Goal: Task Accomplishment & Management: Use online tool/utility

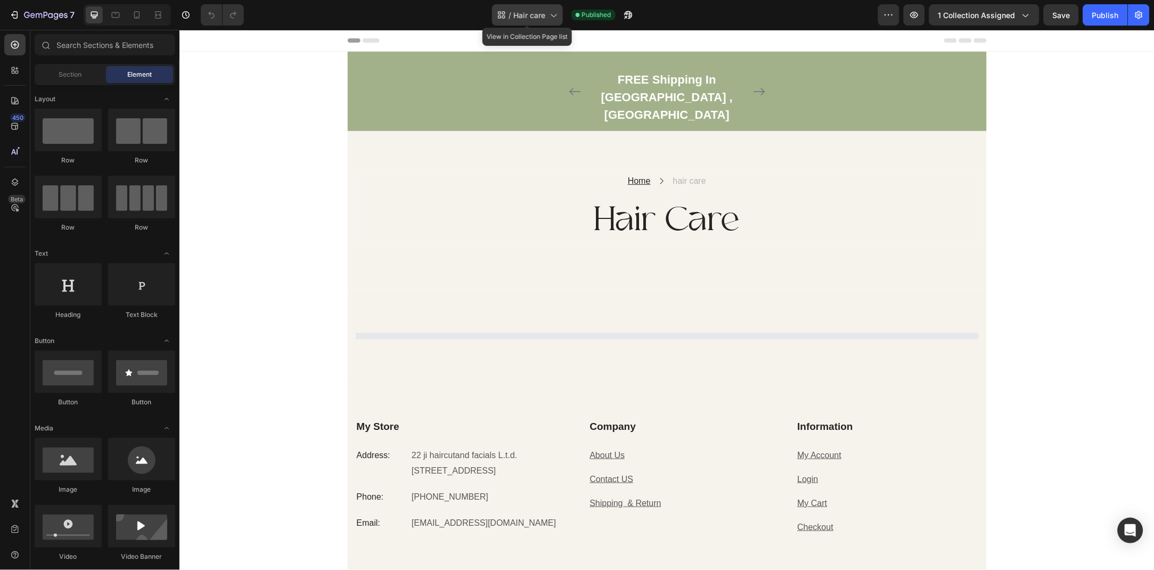
click at [542, 10] on span "Hair care" at bounding box center [530, 15] width 32 height 11
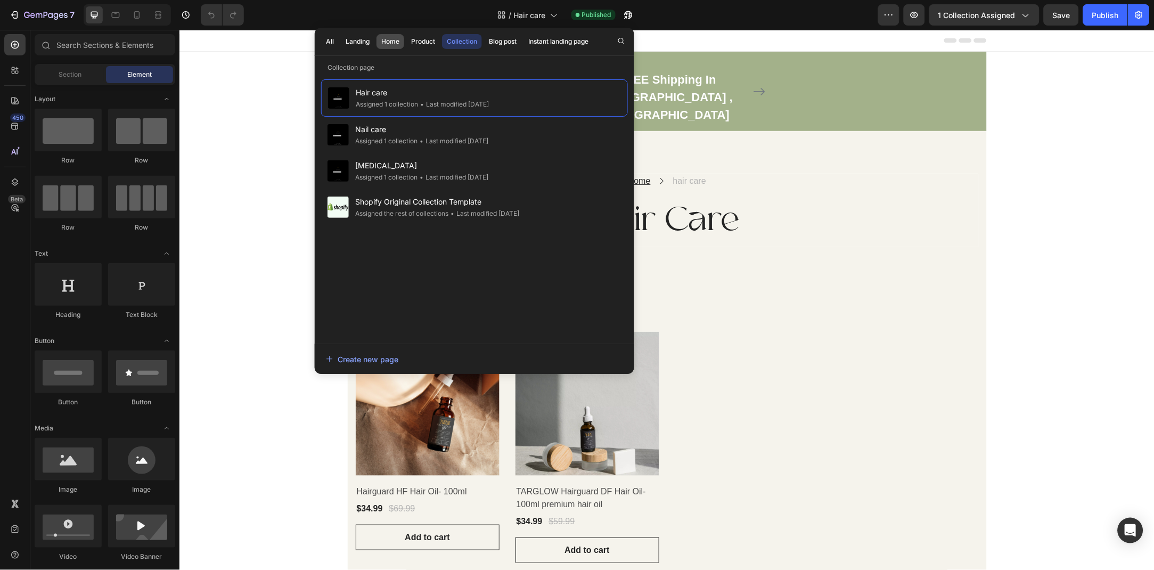
click at [387, 39] on div "Home" at bounding box center [390, 42] width 18 height 10
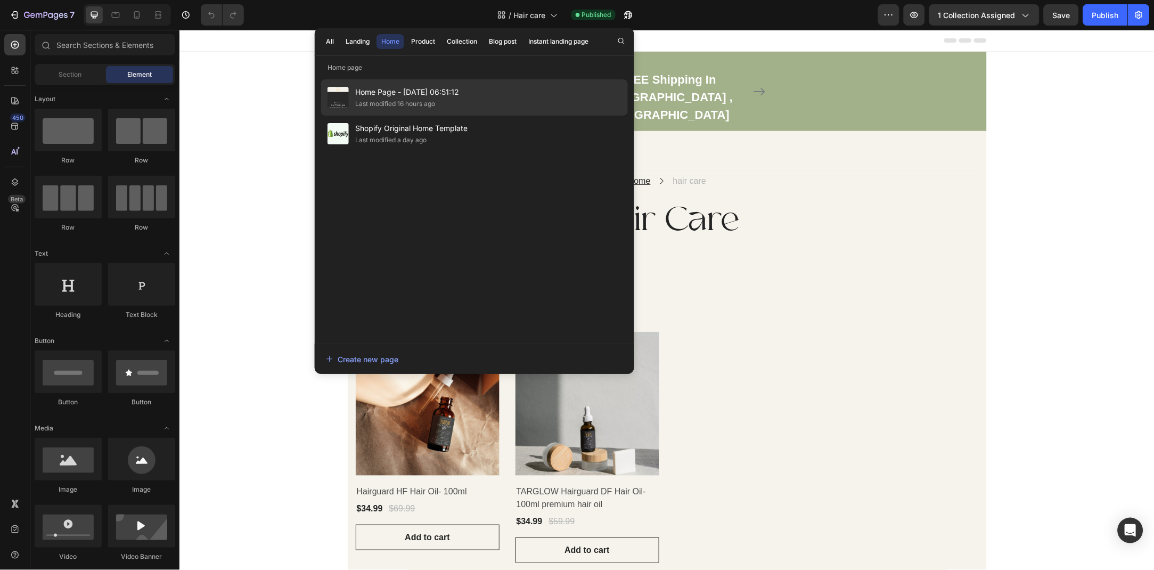
click at [437, 99] on div "Last modified 16 hours ago" at bounding box center [407, 104] width 104 height 11
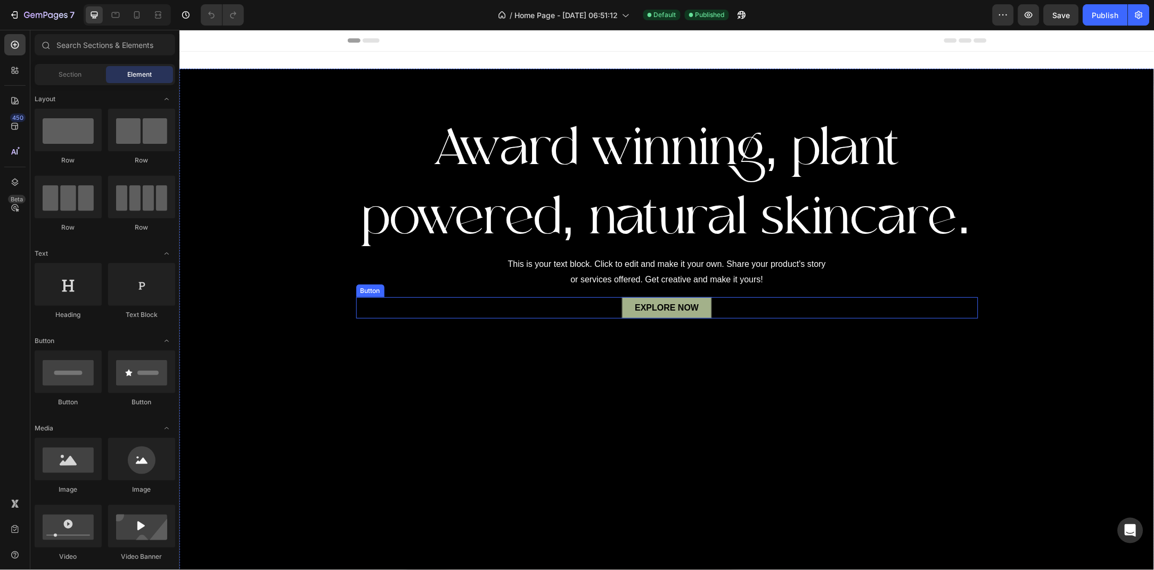
scroll to position [58, 0]
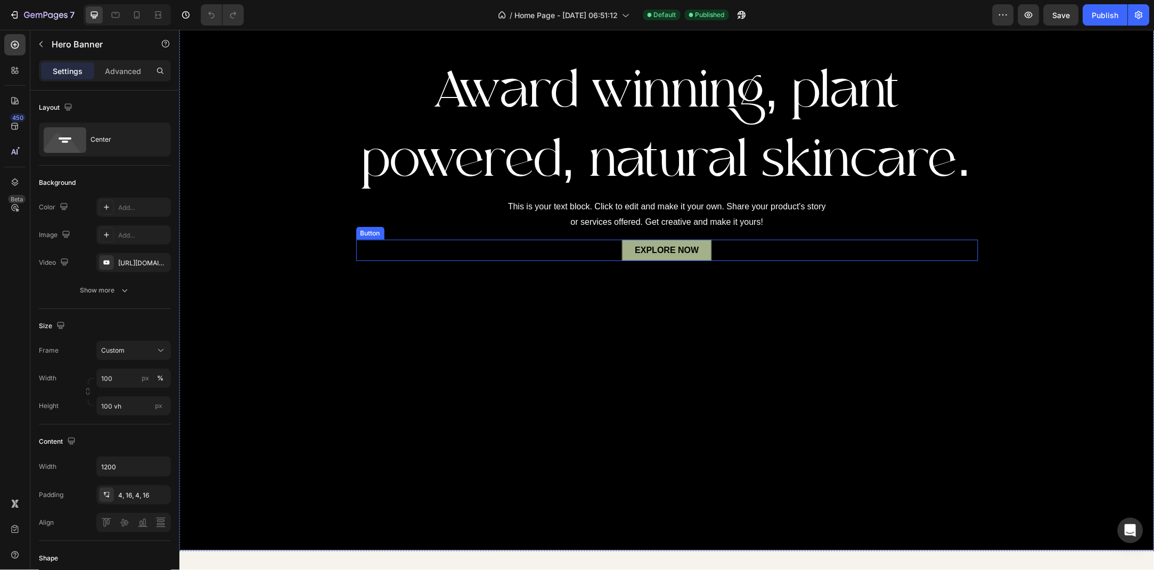
drag, startPoint x: 320, startPoint y: 115, endPoint x: 732, endPoint y: 243, distance: 432.3
click at [734, 243] on div "Award winning, plant powered, natural skincare. Heading This is your text block…" at bounding box center [666, 281] width 975 height 540
click at [735, 243] on div "EXPLORE NOW Button" at bounding box center [667, 249] width 622 height 21
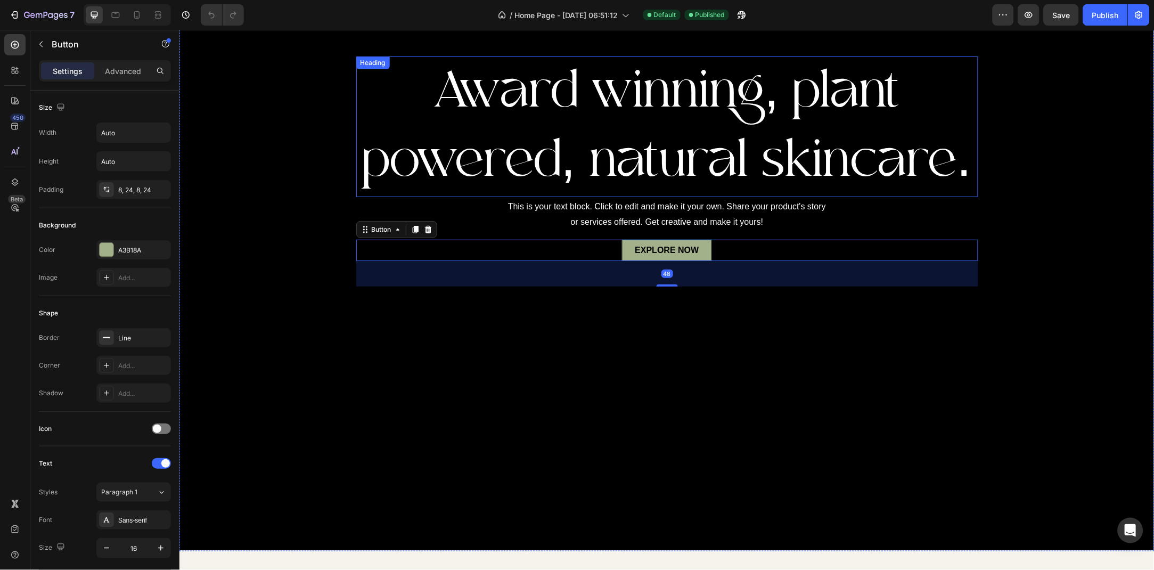
click at [297, 149] on div "Overlay" at bounding box center [666, 281] width 975 height 540
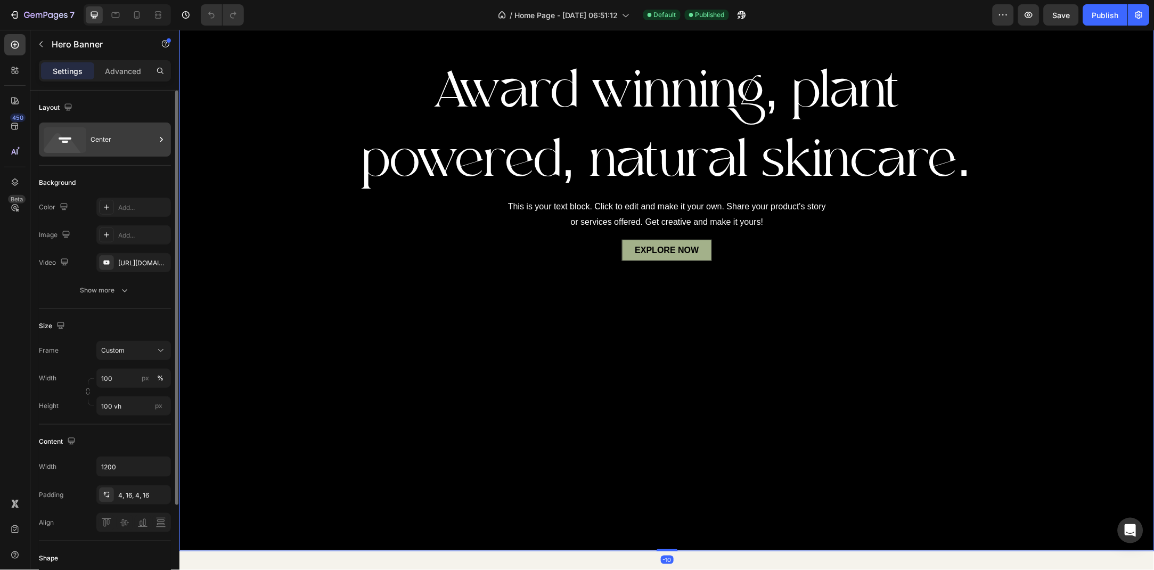
click at [107, 138] on div "Center" at bounding box center [123, 139] width 65 height 25
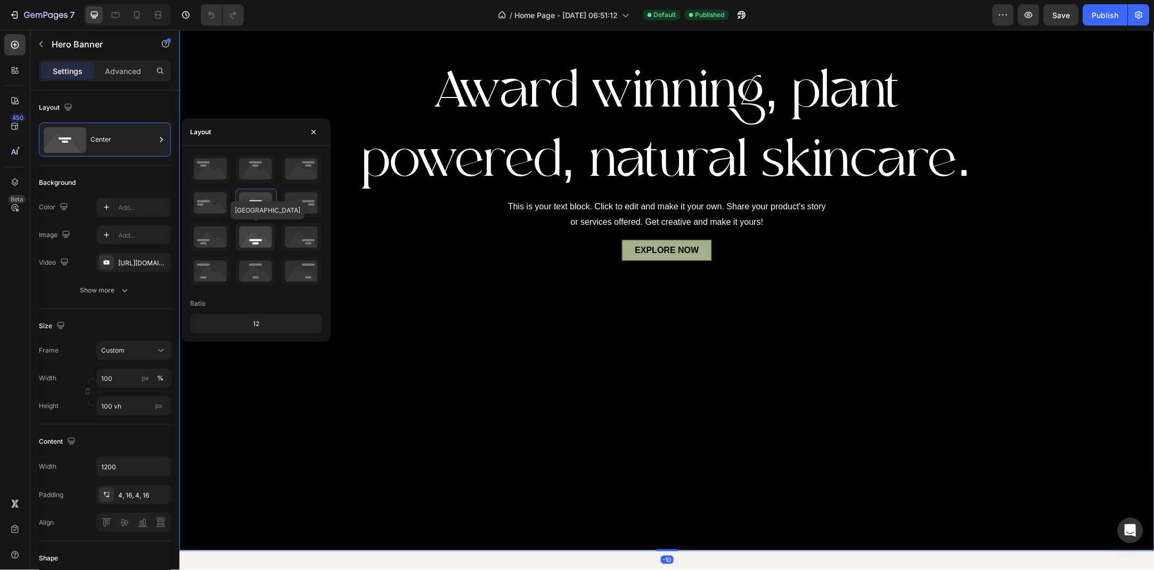
click at [245, 242] on icon at bounding box center [255, 237] width 39 height 28
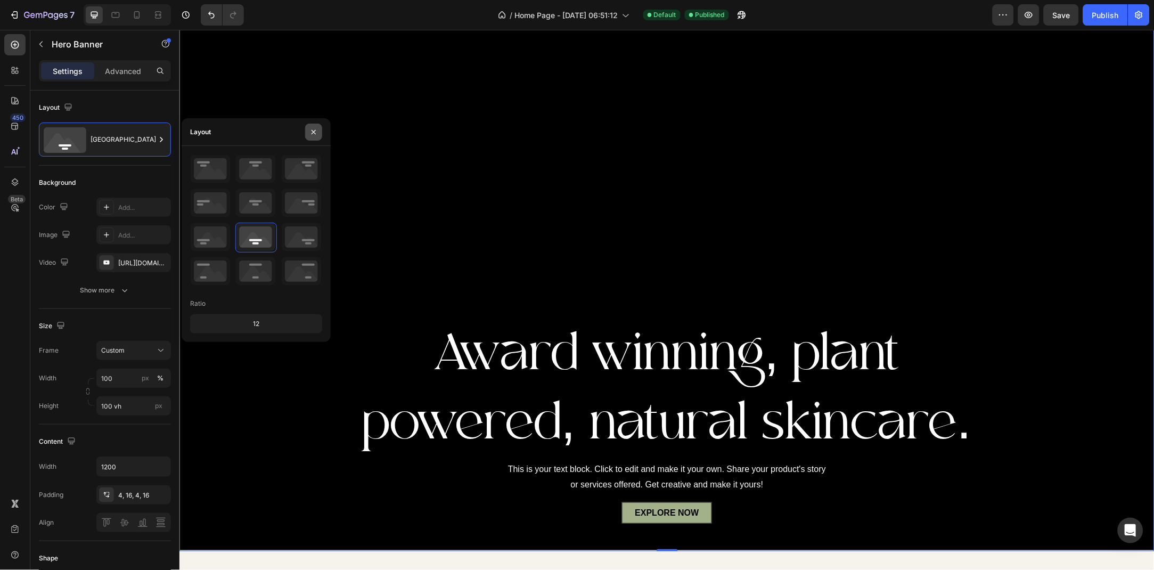
click at [317, 137] on button "button" at bounding box center [313, 132] width 17 height 17
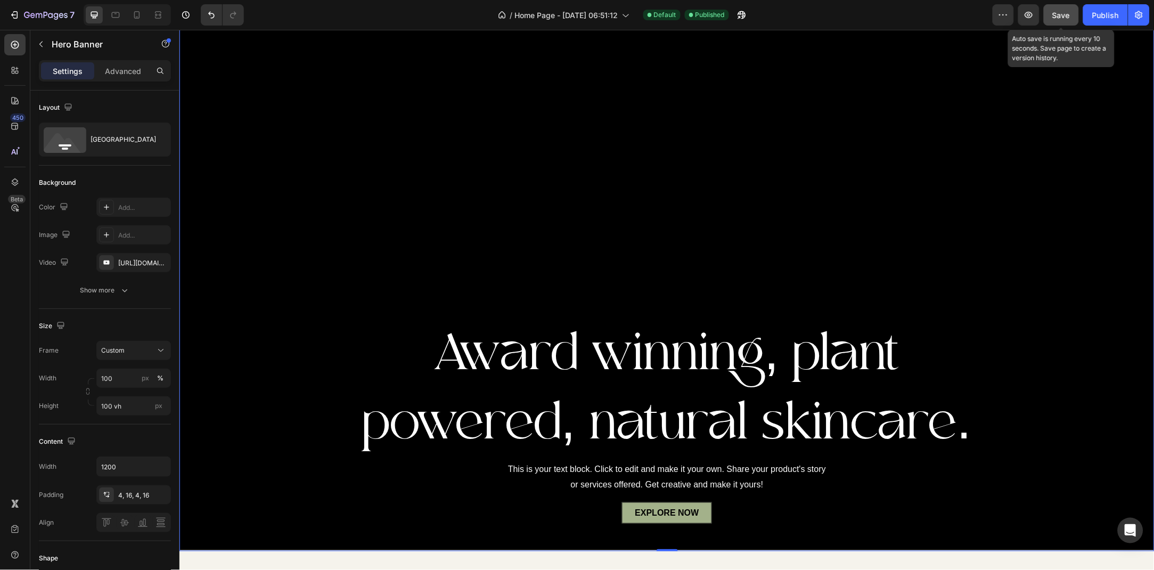
click at [1061, 14] on span "Save" at bounding box center [1062, 15] width 18 height 9
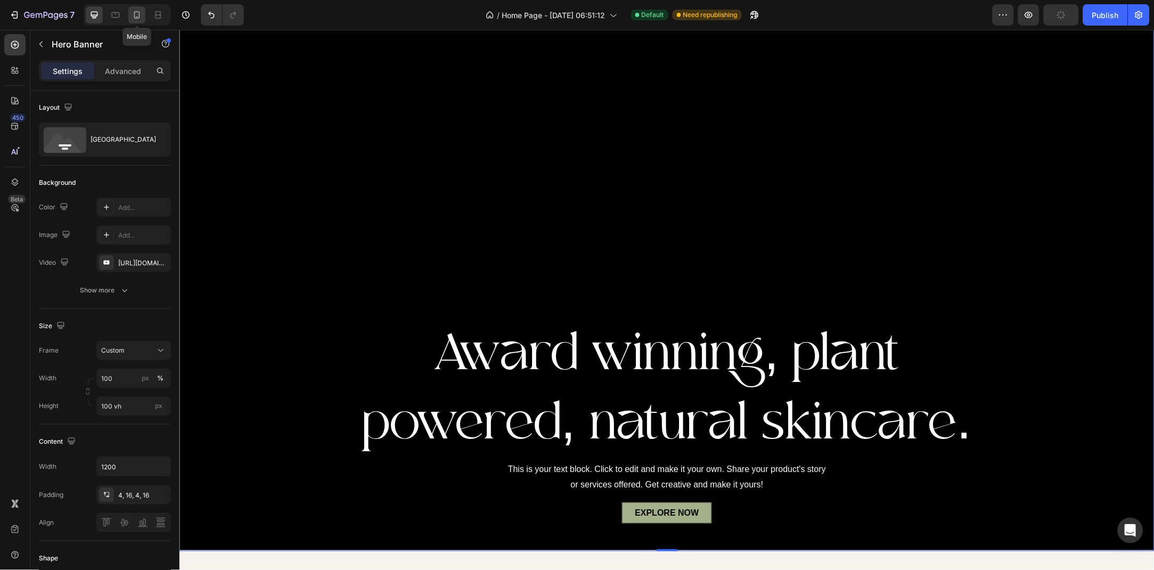
click at [139, 19] on icon at bounding box center [137, 15] width 11 height 11
type input "750"
type input "100%"
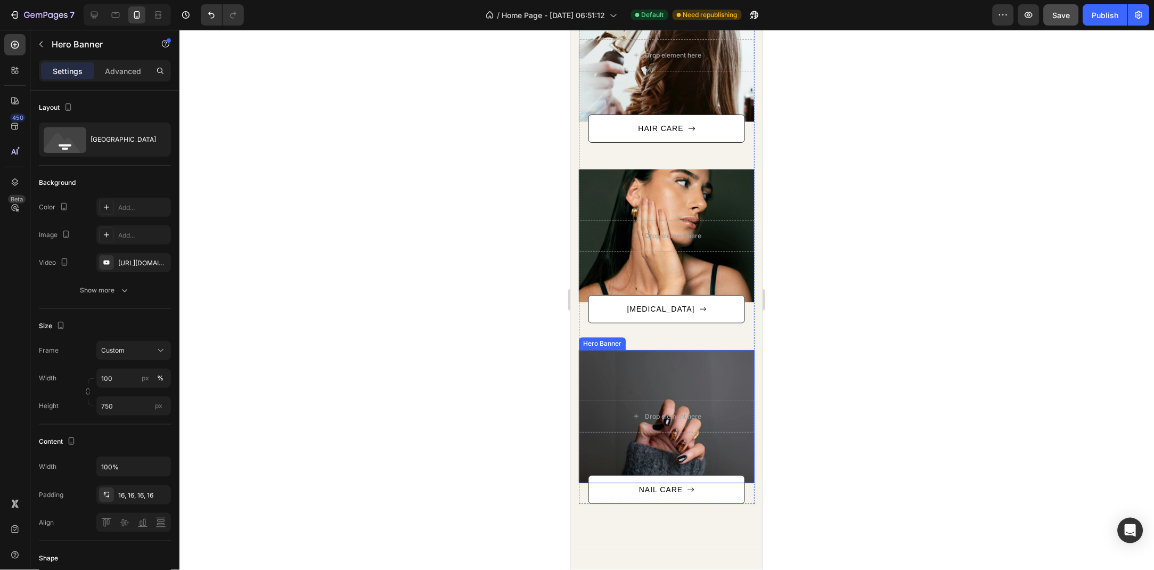
scroll to position [676, 0]
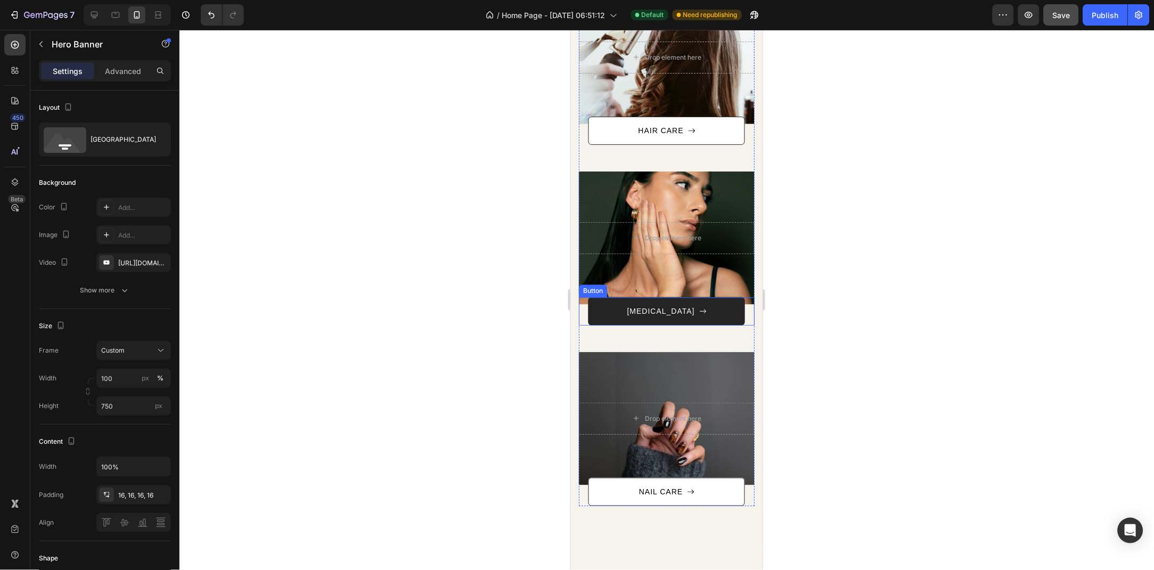
click at [661, 316] on link "[MEDICAL_DATA]" at bounding box center [666, 311] width 157 height 28
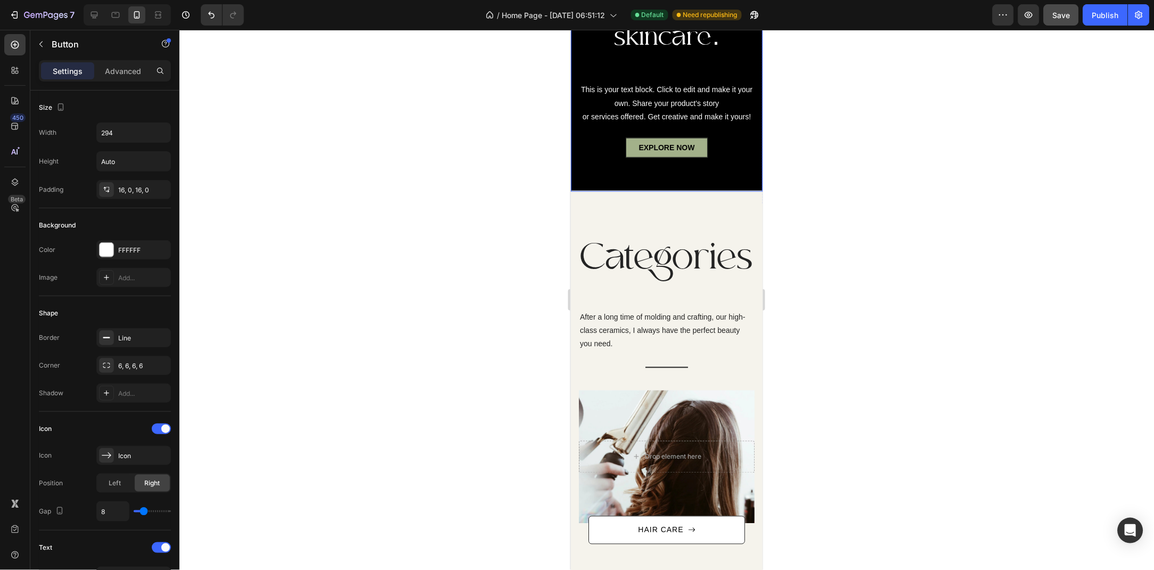
scroll to position [107, 0]
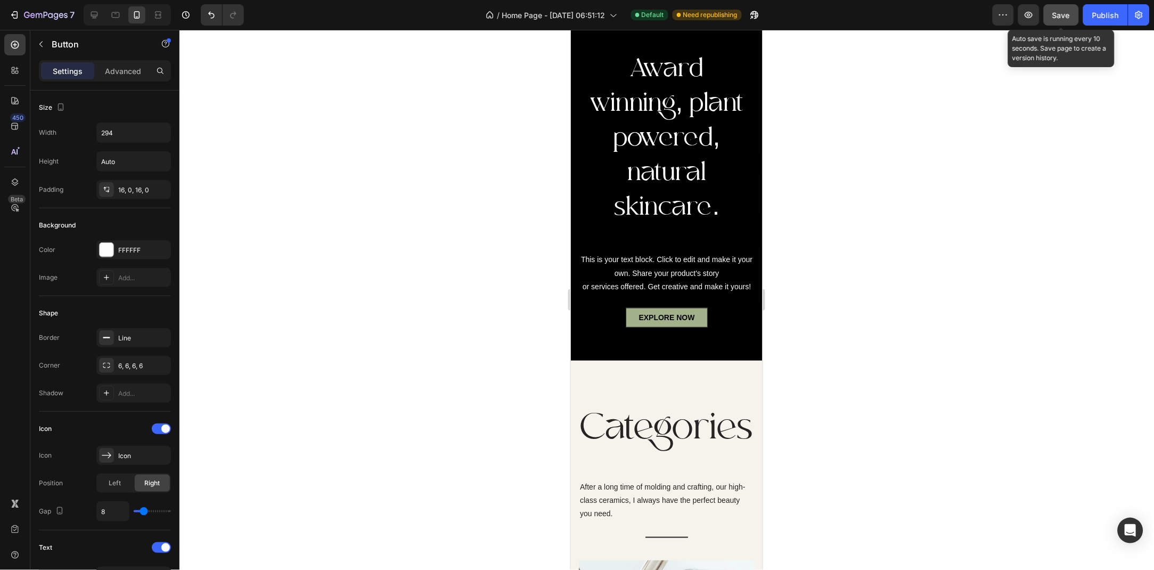
click at [1063, 6] on button "Save" at bounding box center [1061, 14] width 35 height 21
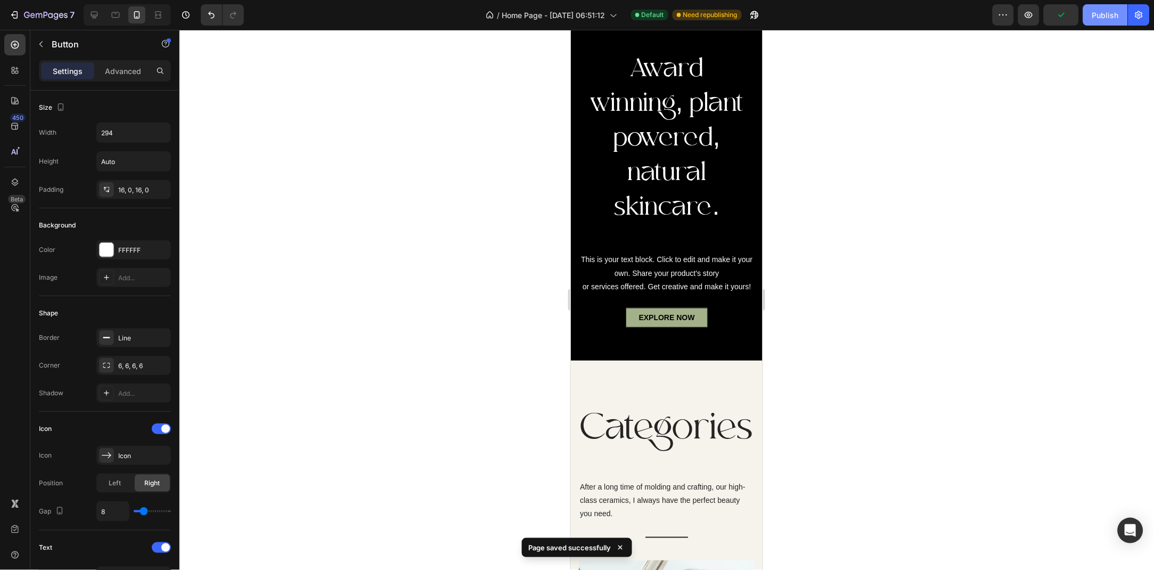
click at [1093, 19] on button "Publish" at bounding box center [1105, 14] width 45 height 21
